Goal: Task Accomplishment & Management: Manage account settings

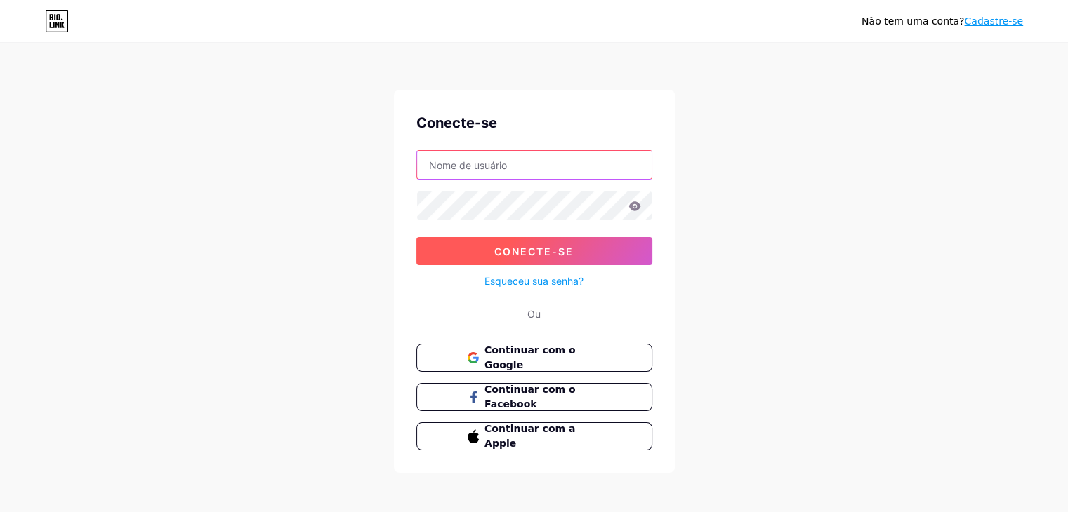
type input "readbyestela@gmail.com"
click at [588, 258] on button "Conecte-se" at bounding box center [534, 251] width 236 height 28
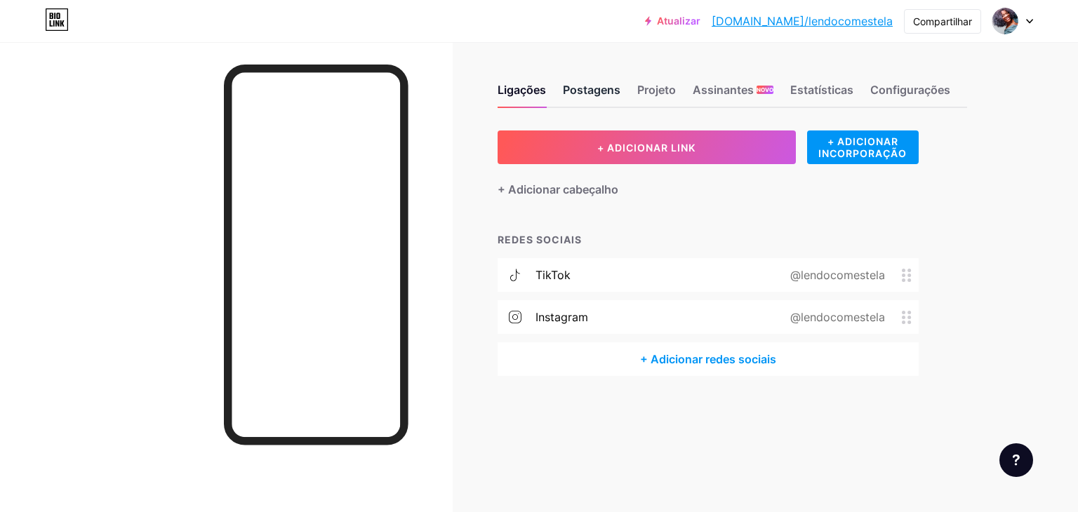
click at [599, 98] on div "Postagens" at bounding box center [592, 93] width 58 height 25
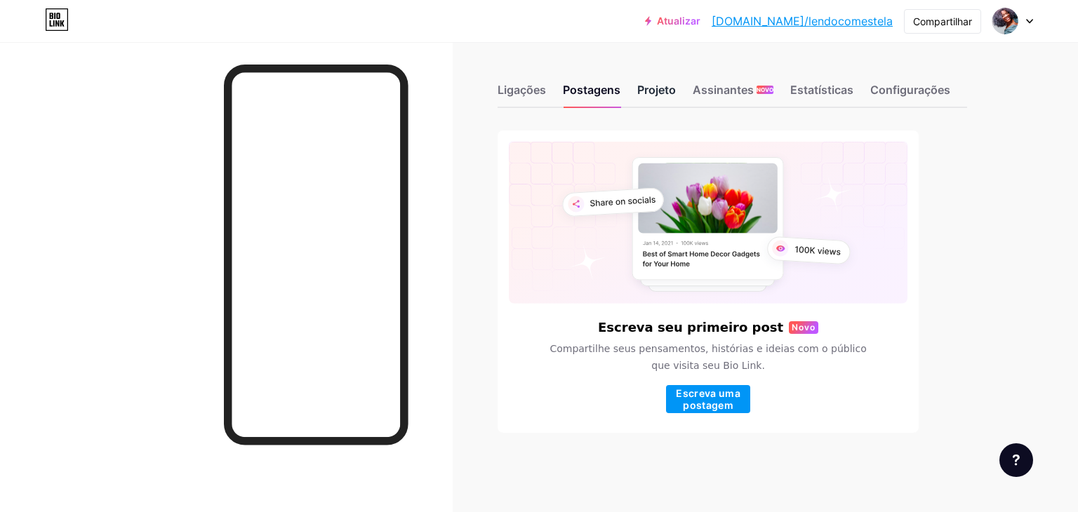
click at [670, 91] on font "Projeto" at bounding box center [656, 90] width 39 height 14
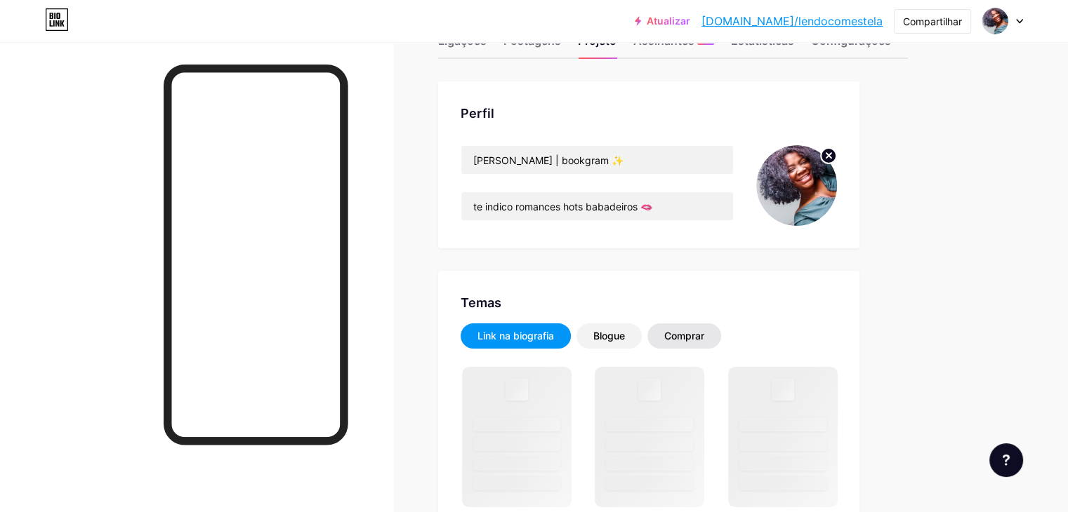
scroll to position [140, 0]
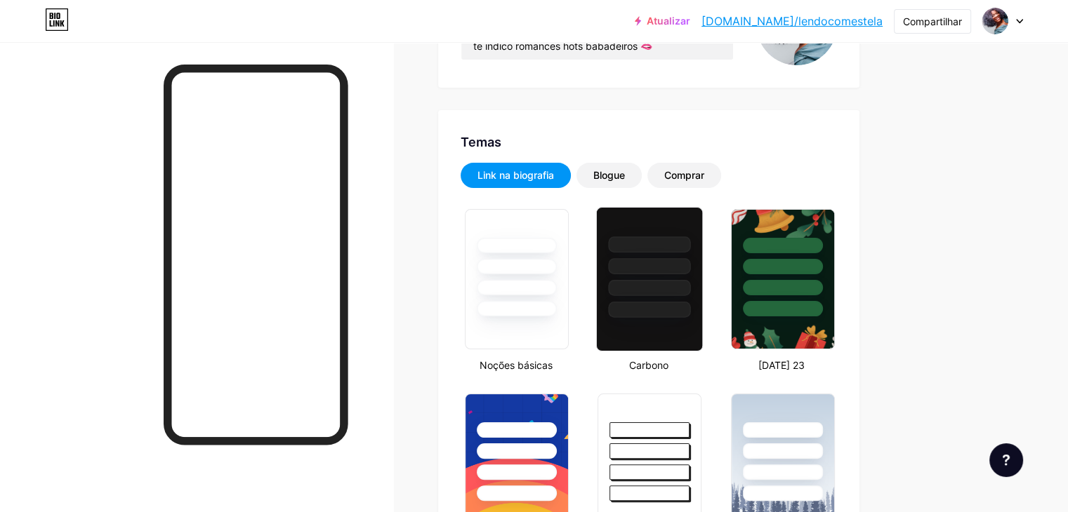
type input "#4d027a"
type input "#000000"
type input "#ffffff"
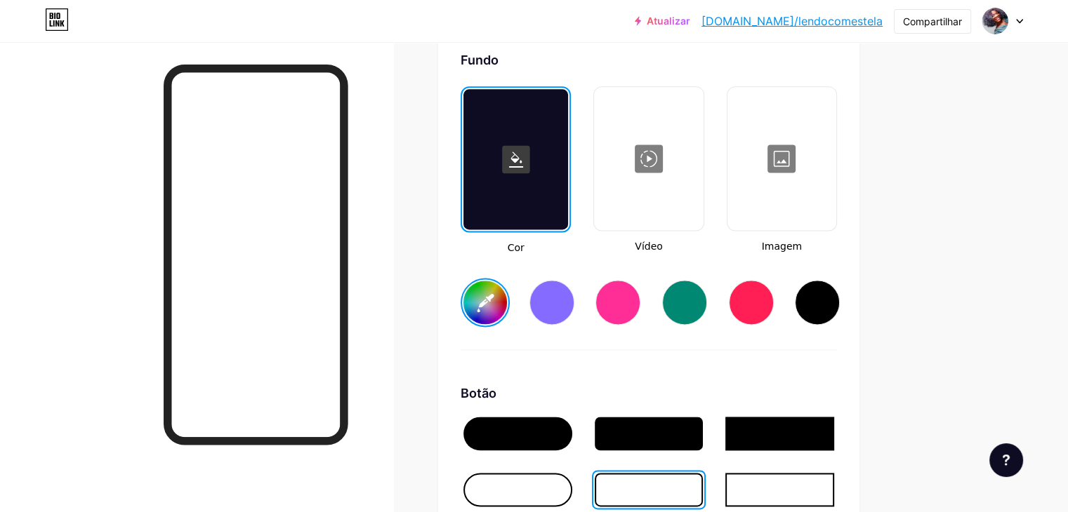
scroll to position [2036, 0]
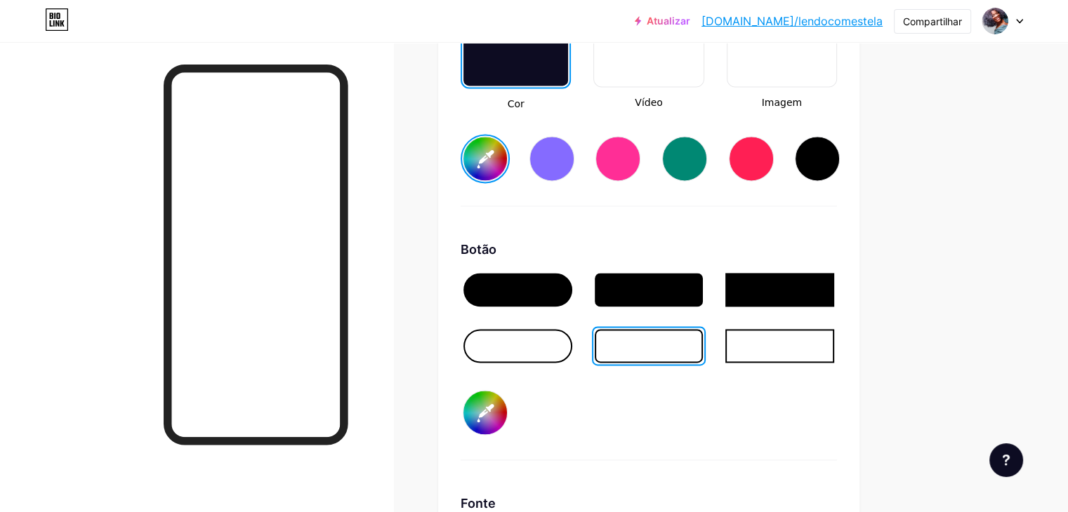
click at [574, 172] on div at bounding box center [551, 158] width 45 height 45
type input "#856bff"
type input "#000000"
type input "#ffffff"
type input "#856bff"
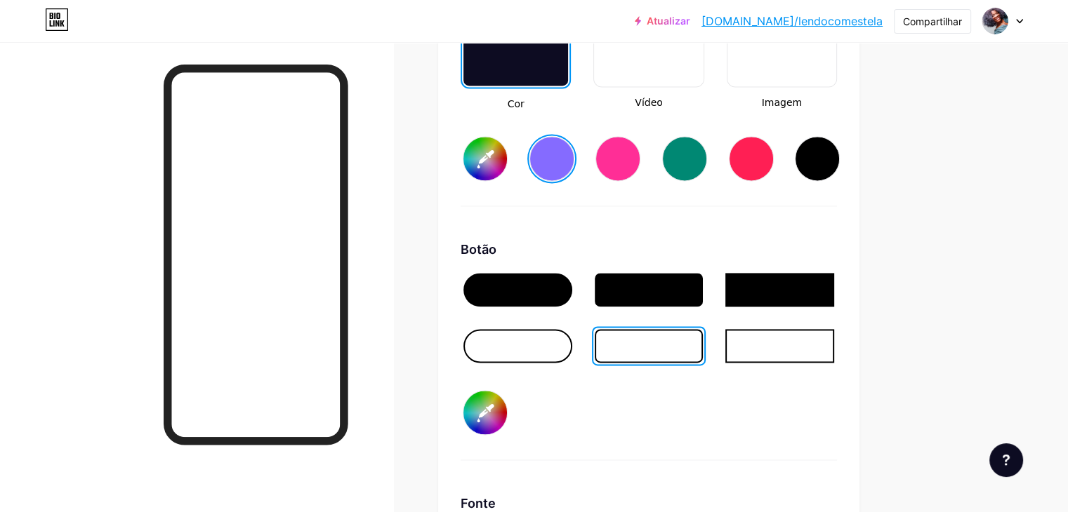
type input "#000000"
type input "#ffffff"
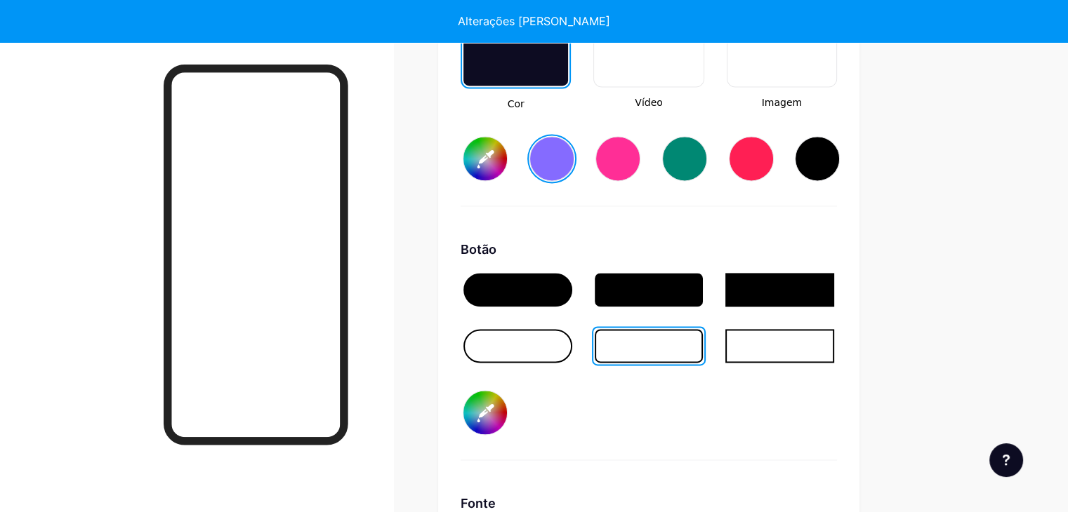
type input "#856bff"
type input "#000000"
type input "#ffffff"
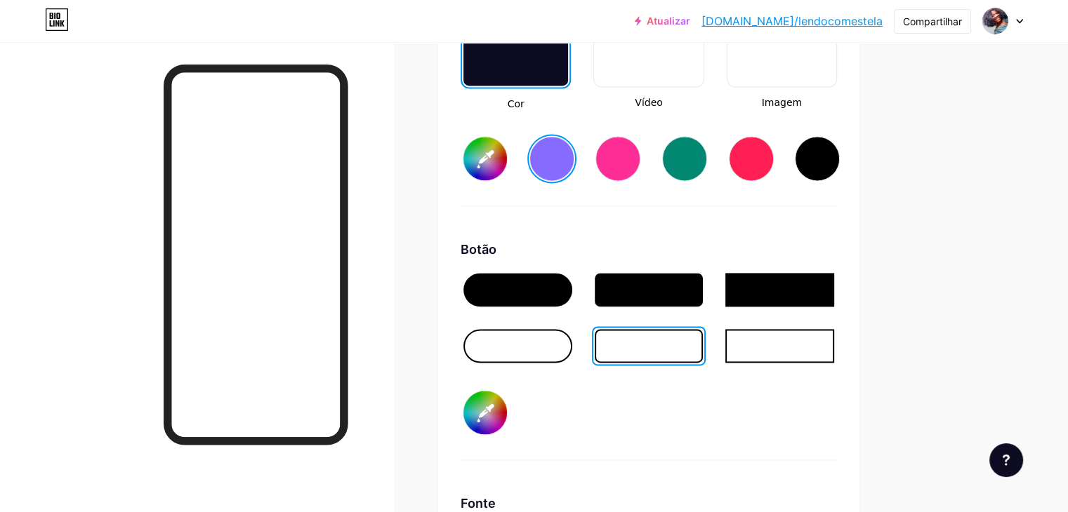
click at [507, 171] on input "#856bff" at bounding box center [485, 159] width 44 height 44
type input "#856bff"
type input "#000000"
type input "#ffffff"
type input "#000009"
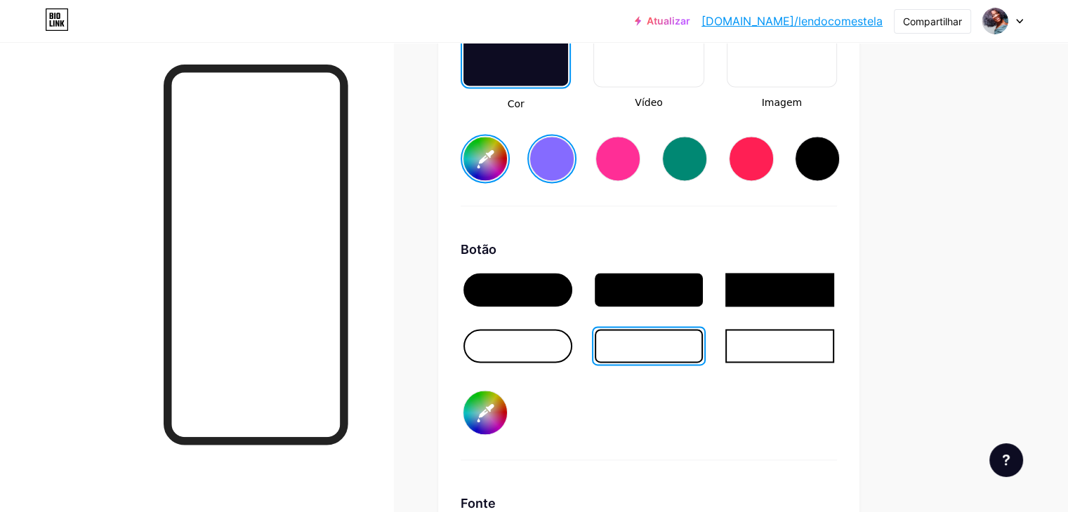
type input "#000000"
type input "#ffffff"
type input "#000099"
type input "#000000"
type input "#ffffff"
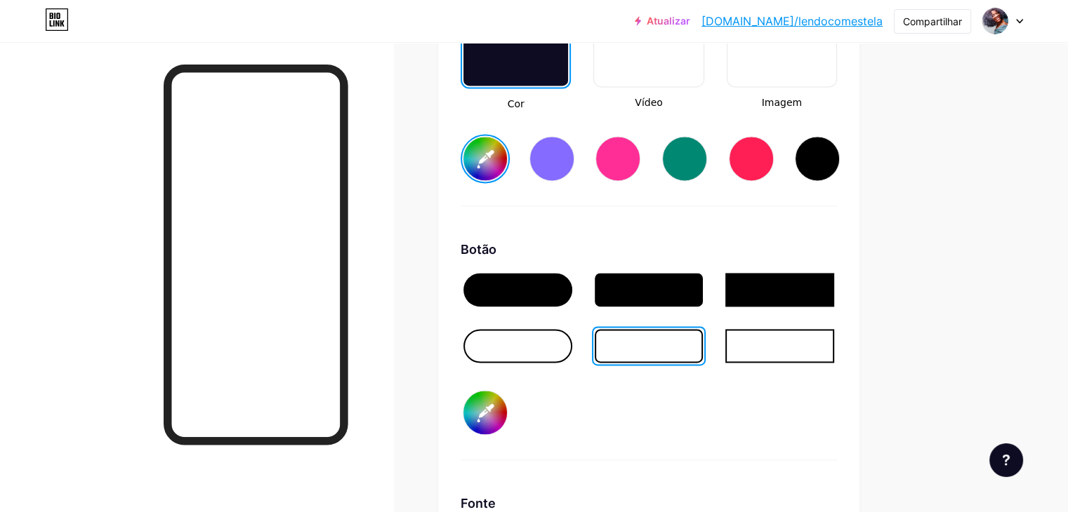
type input "#000995"
type input "#000000"
type input "#ffffff"
type input "#009952"
type input "#000000"
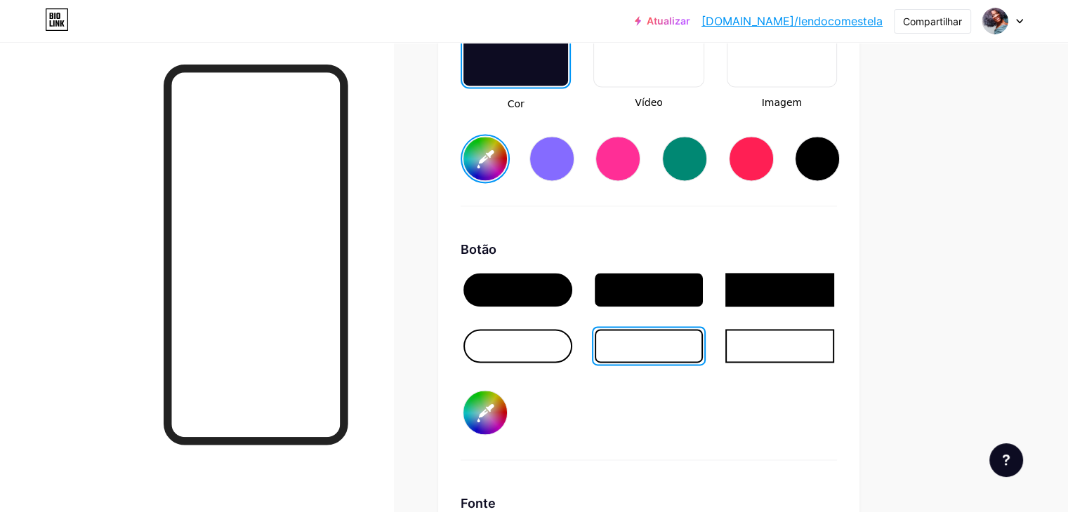
type input "#ffffff"
type input "#000000"
type input "#ffffff"
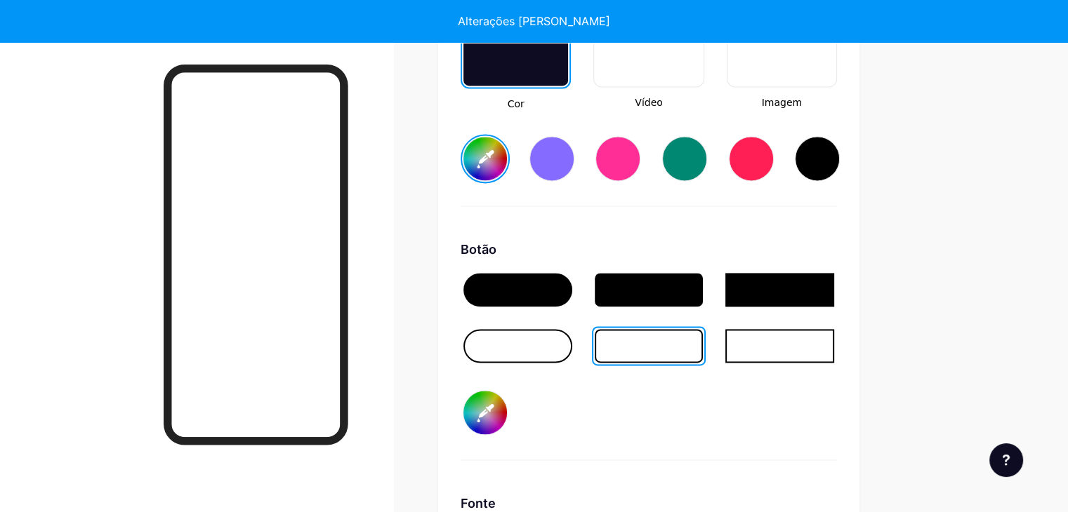
type input "#000000"
type input "#ffffff"
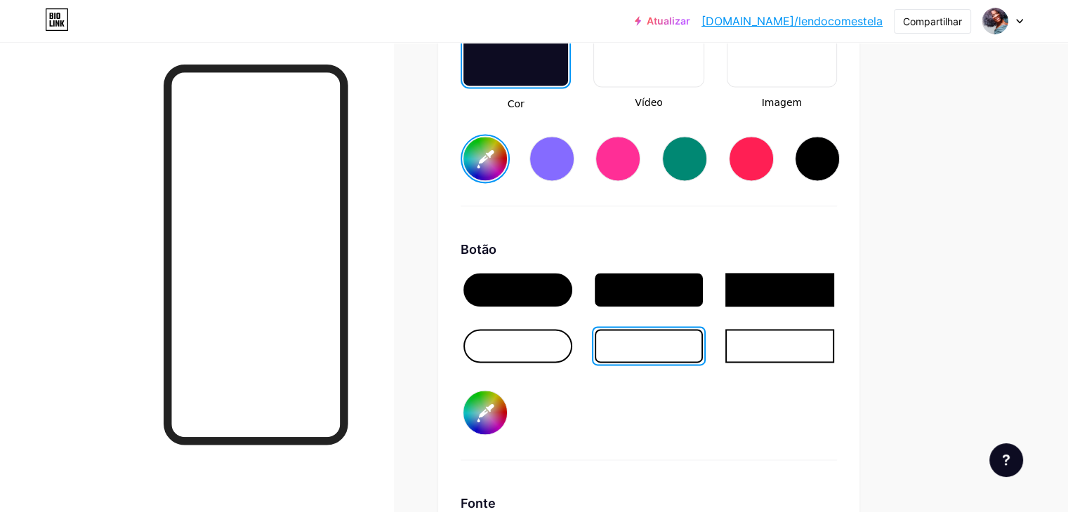
type input "#9952de"
type input "#000000"
type input "#ffffff"
type input "#9952de"
type input "#000000"
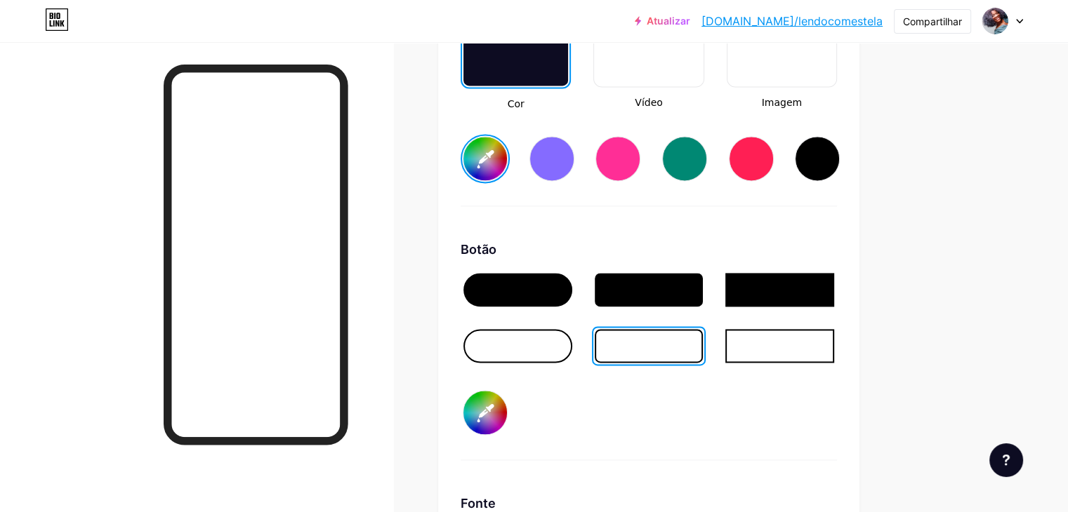
type input "#ffffff"
type input "#9952de"
type input "#000000"
type input "#ffffff"
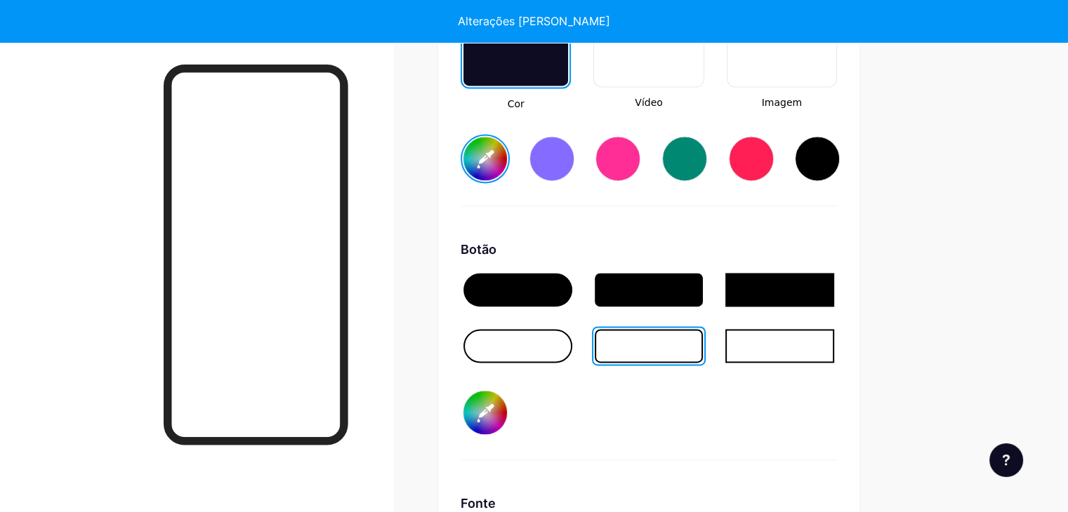
type input "#9952de"
type input "#000000"
type input "#ffffff"
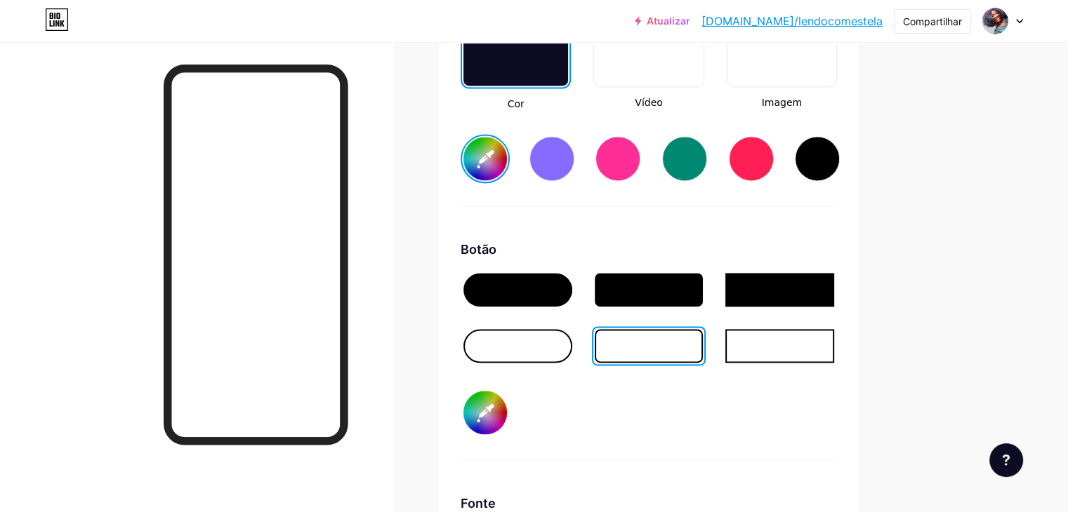
type input "#9952de"
click at [685, 408] on div "Botão #000000" at bounding box center [648, 350] width 376 height 220
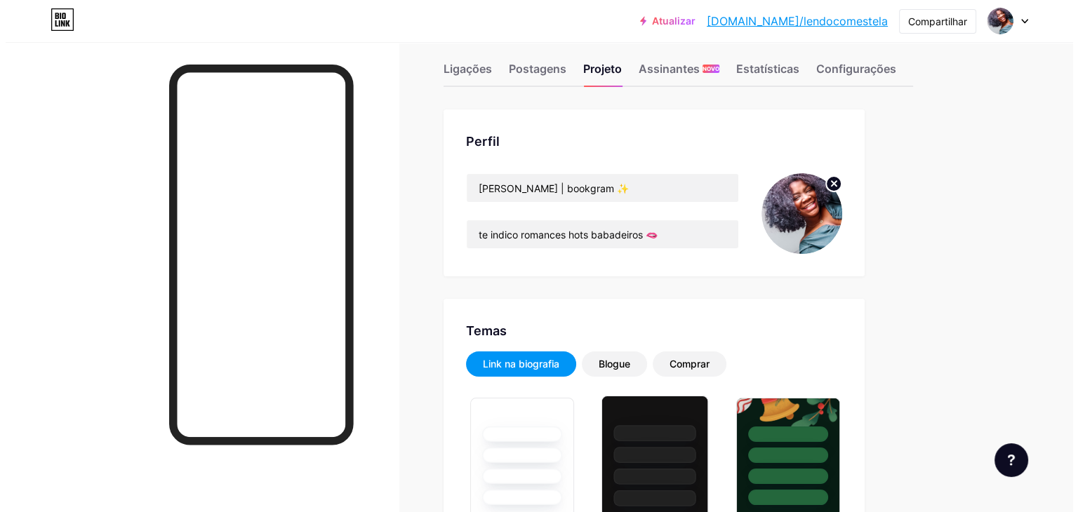
scroll to position [0, 0]
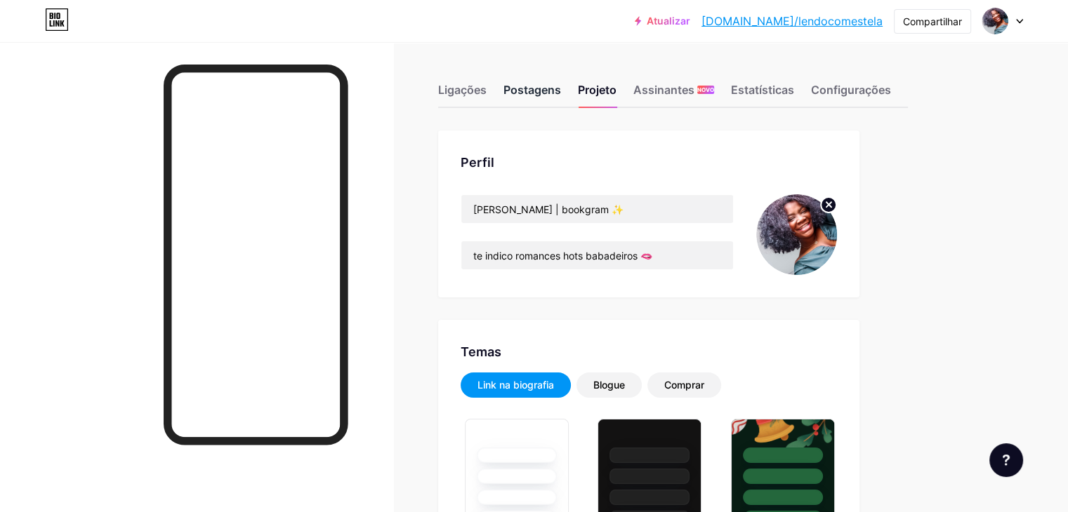
click at [561, 88] on font "Postagens" at bounding box center [532, 90] width 58 height 14
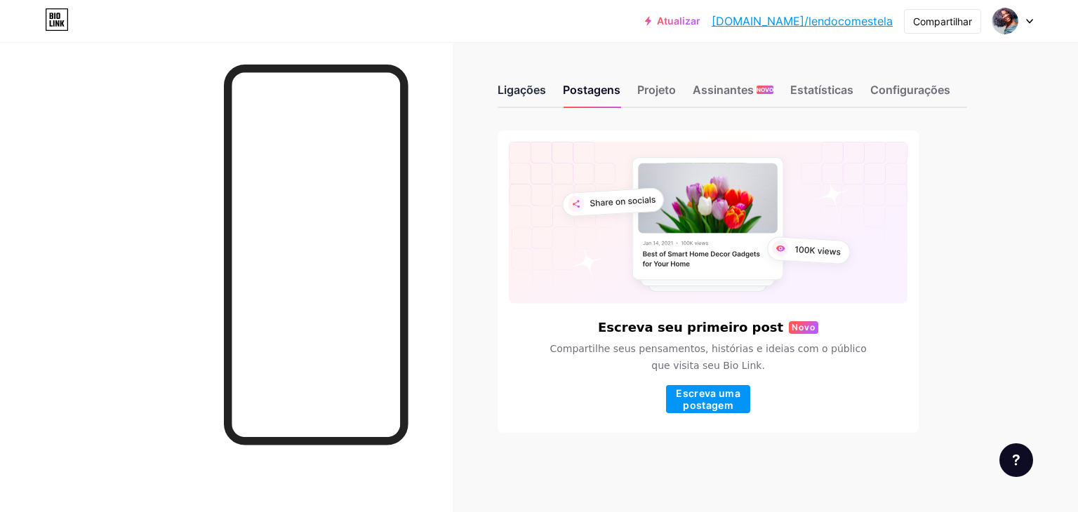
click at [514, 84] on font "Ligações" at bounding box center [522, 90] width 48 height 14
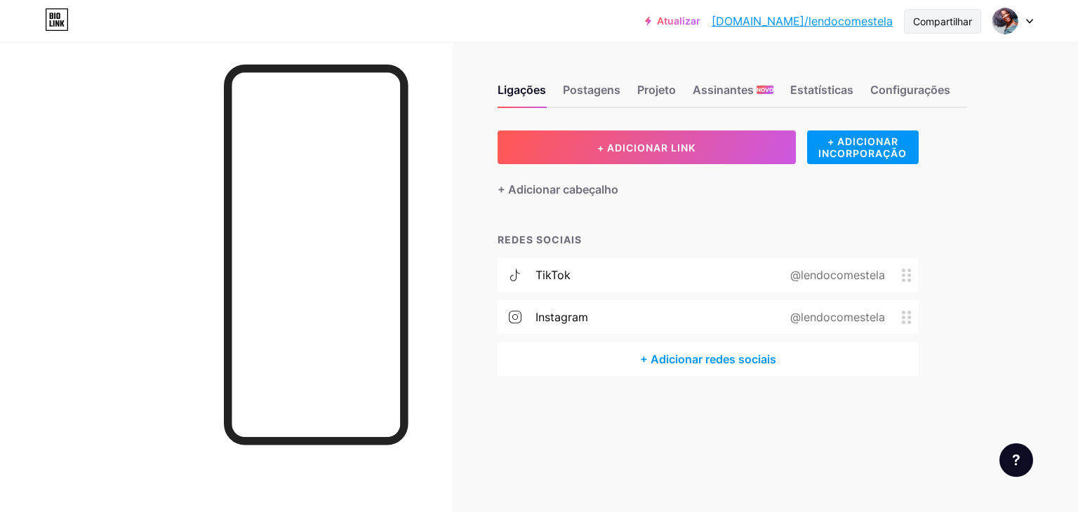
click at [938, 25] on font "Compartilhar" at bounding box center [942, 21] width 59 height 12
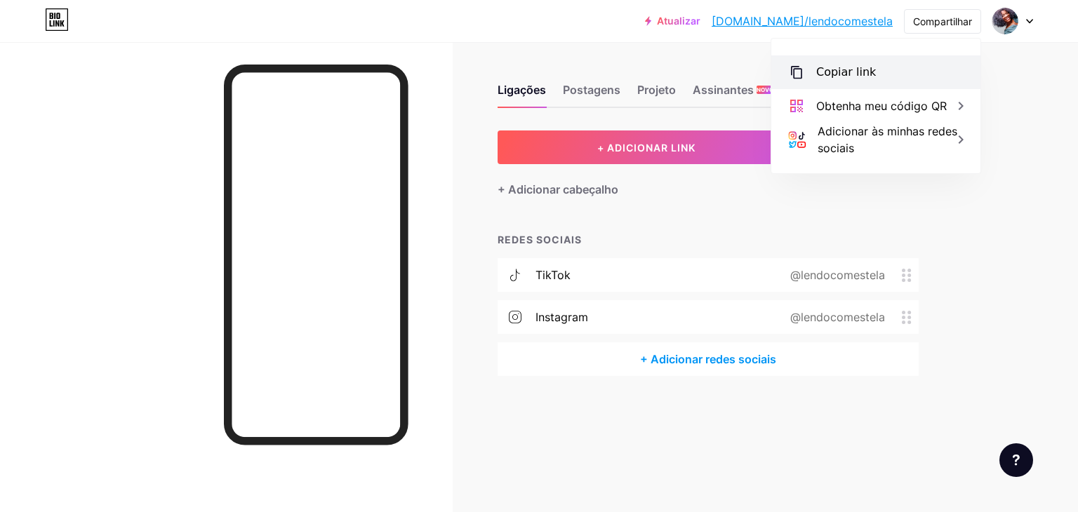
click at [885, 74] on div "Copiar link" at bounding box center [875, 72] width 209 height 34
click at [862, 71] on font "Copiar link" at bounding box center [846, 71] width 60 height 13
